Goal: Navigation & Orientation: Find specific page/section

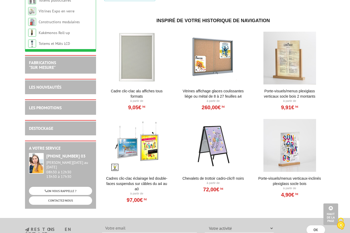
scroll to position [369, 0]
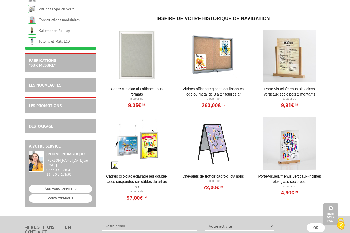
click at [222, 132] on div at bounding box center [213, 143] width 65 height 53
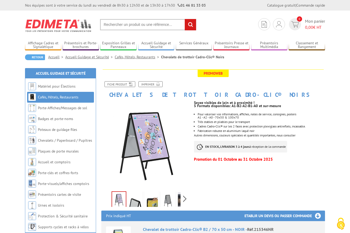
click at [139, 201] on img at bounding box center [135, 200] width 13 height 16
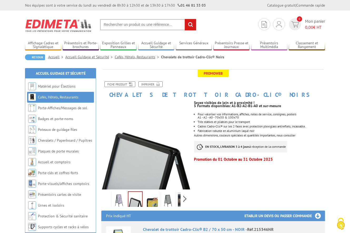
click at [151, 199] on img at bounding box center [151, 200] width 13 height 16
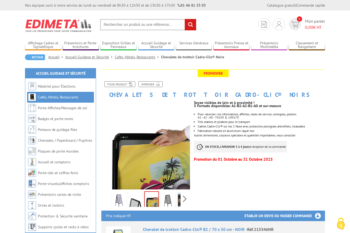
click at [167, 198] on img at bounding box center [168, 200] width 13 height 16
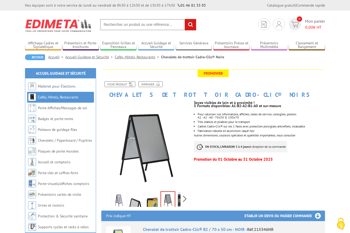
click at [153, 198] on img at bounding box center [151, 200] width 13 height 16
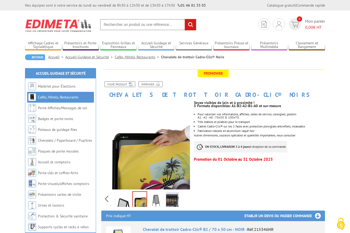
click at [183, 201] on div "Previous Next" at bounding box center [145, 198] width 89 height 18
click at [173, 199] on img at bounding box center [172, 200] width 13 height 16
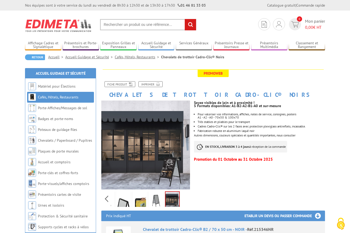
click at [103, 197] on div "Previous Next" at bounding box center [145, 198] width 89 height 18
click at [110, 197] on div "Previous Next" at bounding box center [145, 198] width 89 height 18
click at [106, 197] on div "Previous Next" at bounding box center [145, 198] width 89 height 18
click at [118, 197] on img at bounding box center [119, 200] width 13 height 16
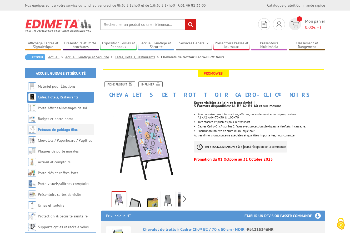
click at [56, 128] on link "Poteaux de guidage files" at bounding box center [58, 129] width 40 height 5
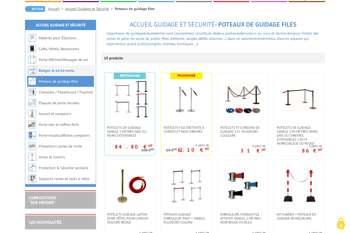
scroll to position [53, 0]
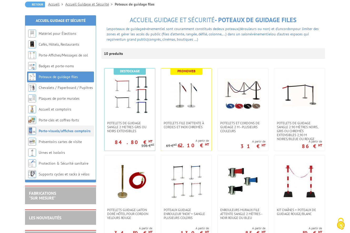
click at [54, 130] on link "Porte-visuels/affiches comptoirs" at bounding box center [65, 130] width 52 height 5
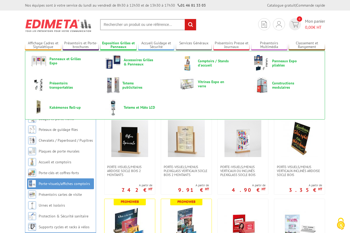
click at [116, 46] on link "Exposition Grilles et Panneaux" at bounding box center [118, 45] width 36 height 9
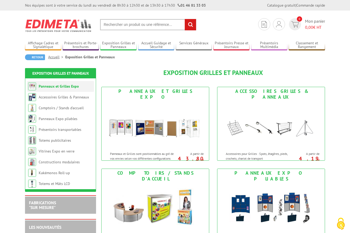
click at [48, 85] on link "Panneaux et Grilles Expo" at bounding box center [59, 86] width 40 height 5
